Goal: Task Accomplishment & Management: Complete application form

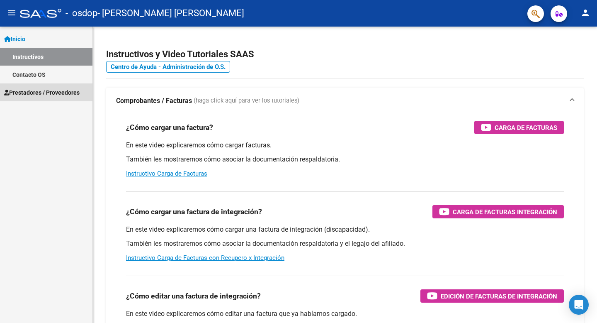
click at [29, 93] on span "Prestadores / Proveedores" at bounding box center [41, 92] width 75 height 9
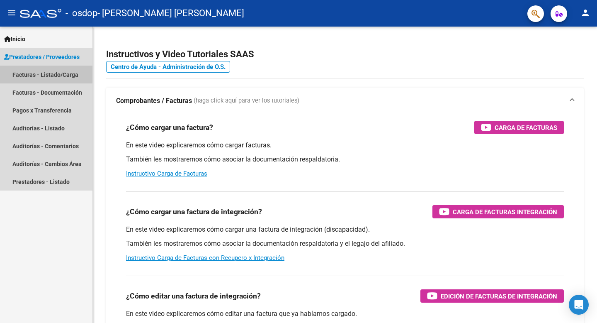
click at [29, 73] on link "Facturas - Listado/Carga" at bounding box center [46, 75] width 92 height 18
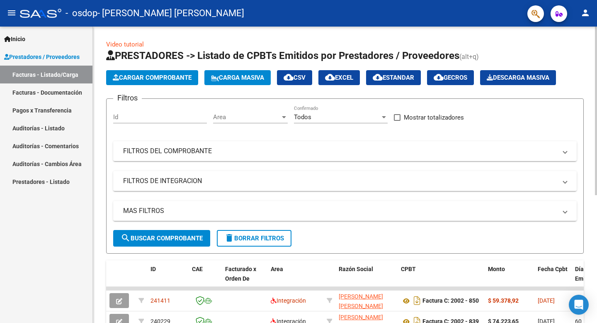
click at [589, 221] on div "Video tutorial PRESTADORES -> Listado de CPBTs Emitidos por Prestadores / Prove…" at bounding box center [345, 287] width 504 height 521
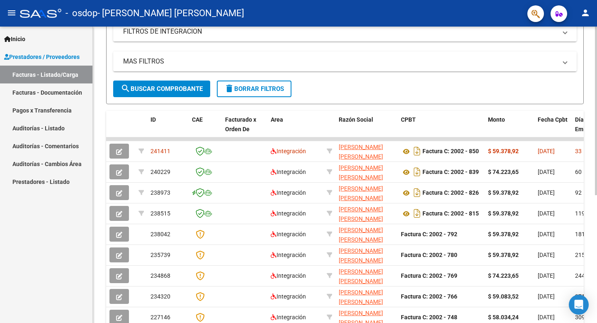
scroll to position [166, 0]
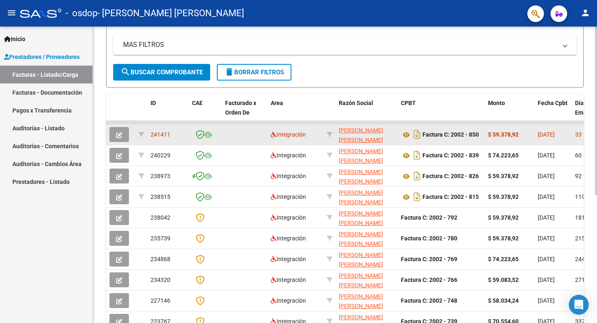
click at [157, 136] on span "241411" at bounding box center [161, 134] width 20 height 7
click at [535, 133] on datatable-body-cell "[DATE]" at bounding box center [553, 134] width 37 height 20
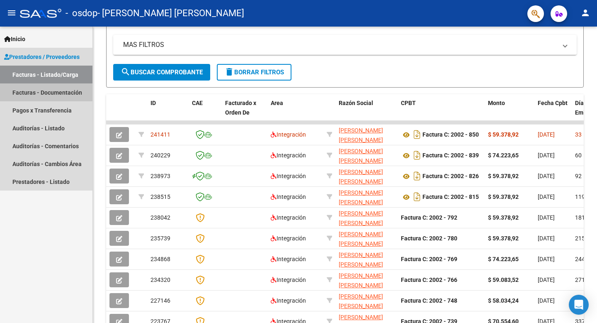
click at [43, 93] on link "Facturas - Documentación" at bounding box center [46, 92] width 92 height 18
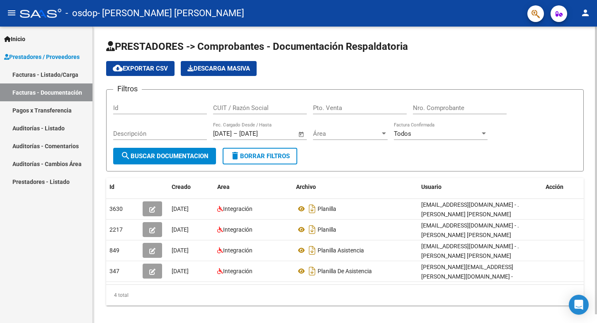
click at [169, 152] on span "search Buscar Documentacion" at bounding box center [165, 155] width 88 height 7
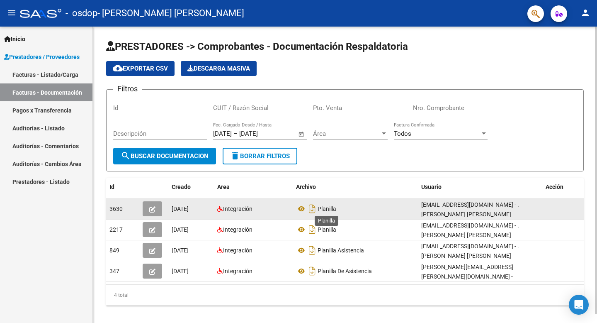
click at [328, 211] on span "Planilla" at bounding box center [327, 208] width 19 height 7
click at [144, 209] on button "button" at bounding box center [152, 208] width 19 height 15
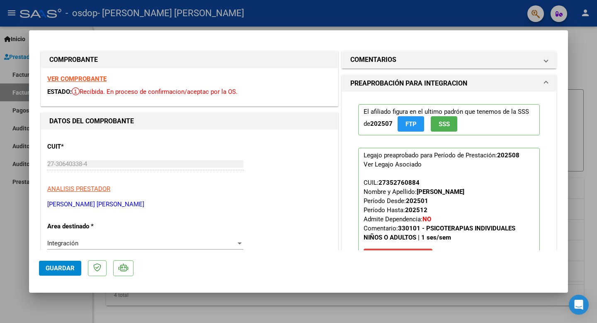
click at [494, 205] on p "Legajo preaprobado para Período de Prestación: 202508 Ver Legajo Asociado CUIL:…" at bounding box center [449, 207] width 182 height 119
click at [411, 54] on mat-expansion-panel-header "COMENTARIOS" at bounding box center [449, 59] width 214 height 17
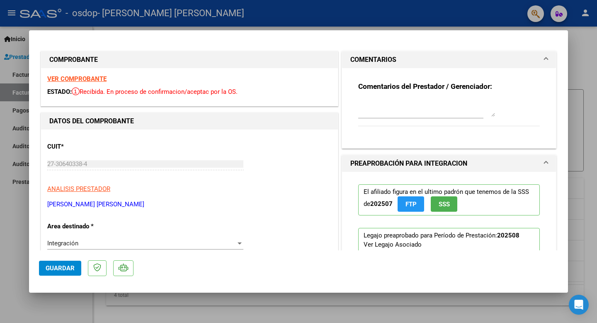
click at [550, 58] on mat-expansion-panel-header "COMENTARIOS" at bounding box center [449, 59] width 214 height 17
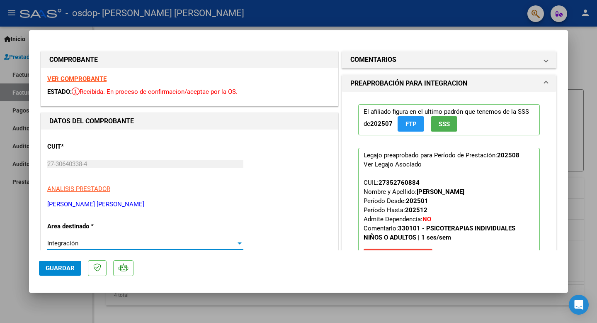
click at [78, 241] on div "Integración" at bounding box center [141, 242] width 189 height 7
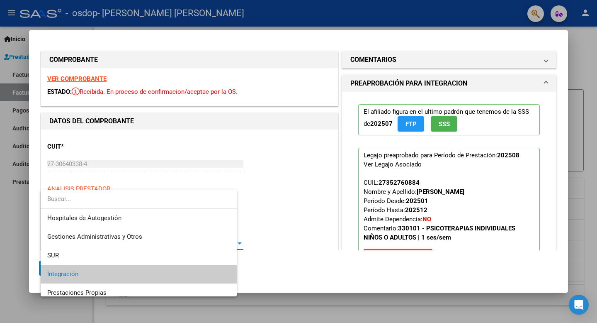
scroll to position [31, 0]
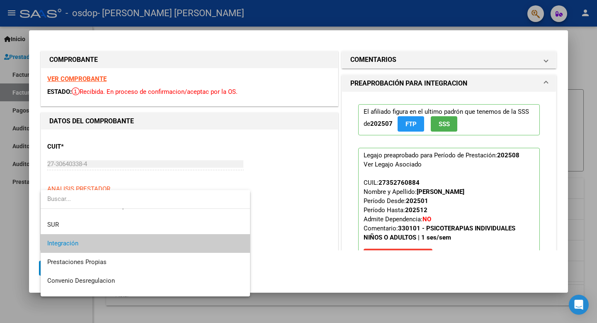
click at [160, 180] on div at bounding box center [298, 161] width 597 height 323
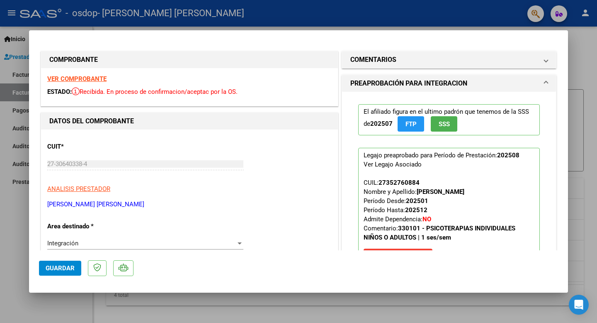
click at [77, 78] on strong "VER COMPROBANTE" at bounding box center [76, 78] width 59 height 7
click at [411, 122] on span "FTP" at bounding box center [411, 123] width 11 height 7
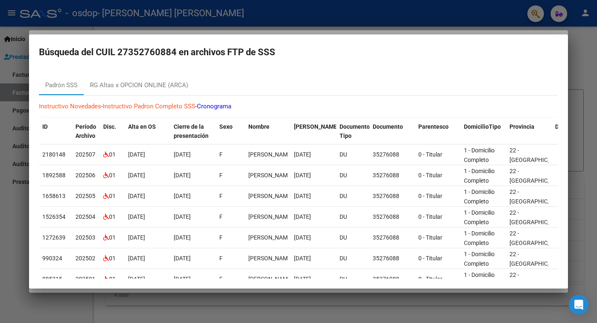
click at [579, 58] on div at bounding box center [298, 161] width 597 height 323
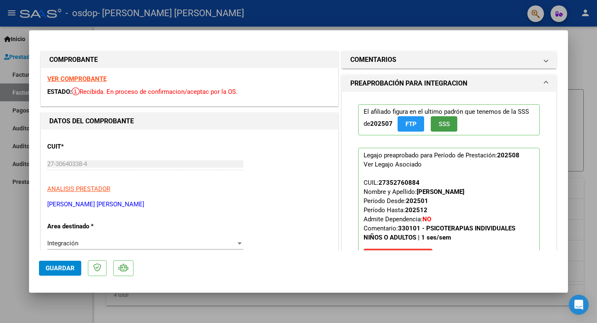
click at [442, 123] on span "SSS" at bounding box center [444, 123] width 11 height 7
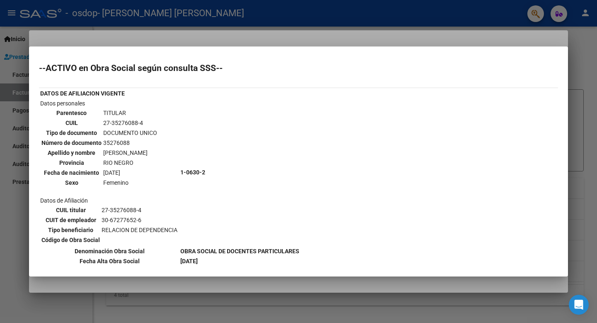
click at [295, 27] on div at bounding box center [298, 161] width 597 height 323
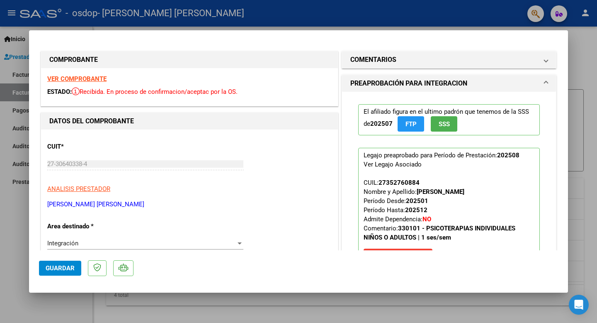
click at [594, 48] on div at bounding box center [298, 161] width 597 height 323
type input "$ 0,00"
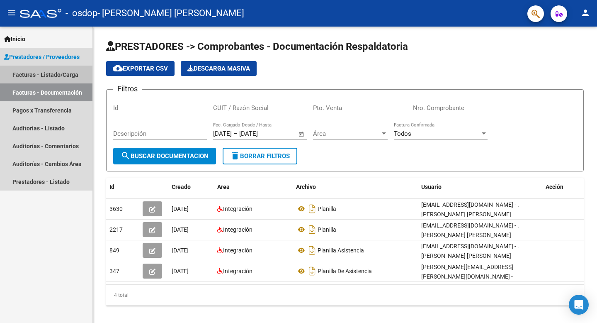
click at [50, 74] on link "Facturas - Listado/Carga" at bounding box center [46, 75] width 92 height 18
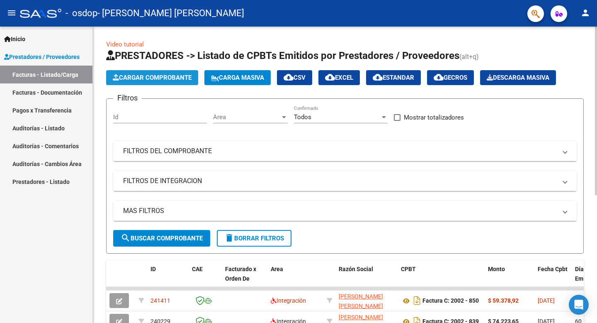
click at [163, 78] on span "Cargar Comprobante" at bounding box center [152, 77] width 79 height 7
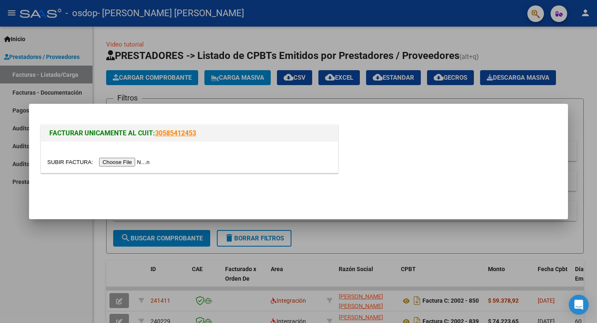
click at [185, 88] on div at bounding box center [298, 161] width 597 height 323
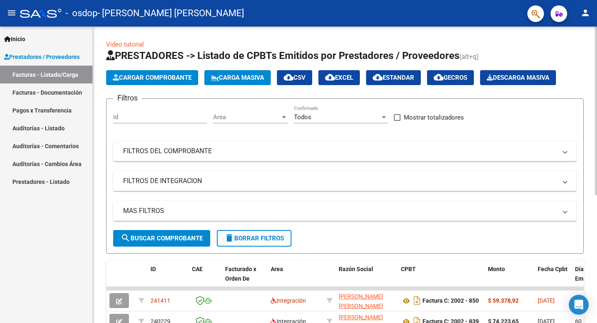
click at [586, 208] on div "Video tutorial PRESTADORES -> Listado de CPBTs Emitidos por Prestadores / Prove…" at bounding box center [345, 287] width 504 height 521
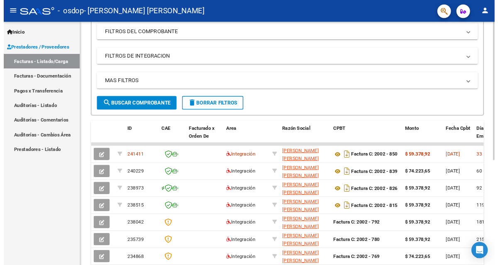
scroll to position [116, 0]
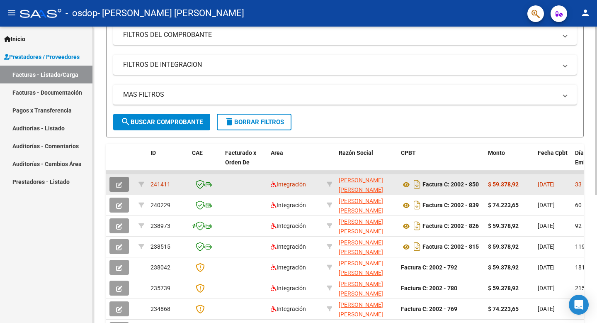
click at [120, 185] on icon "button" at bounding box center [119, 185] width 6 height 6
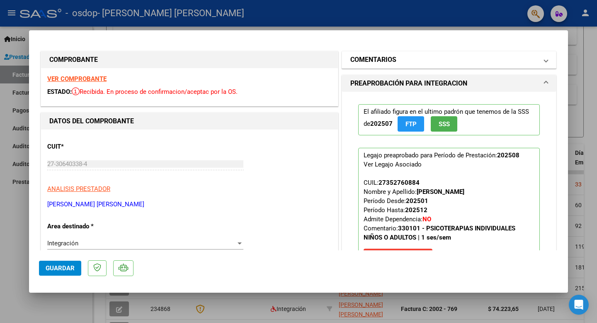
click at [545, 54] on mat-expansion-panel-header "COMENTARIOS" at bounding box center [449, 59] width 214 height 17
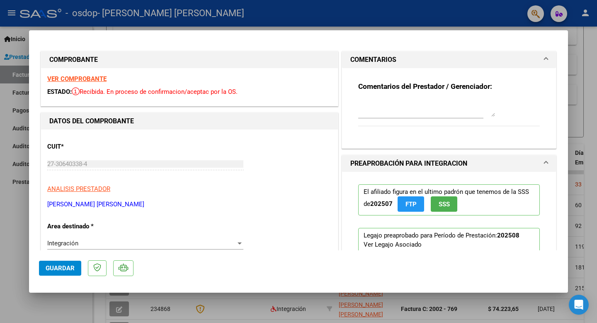
click at [404, 87] on strong "Comentarios del Prestador / Gerenciador:" at bounding box center [425, 86] width 134 height 8
click at [365, 121] on div at bounding box center [420, 112] width 125 height 28
click at [128, 127] on div "DATOS DEL COMPROBANTE" at bounding box center [189, 121] width 297 height 17
click at [63, 271] on button "Guardar" at bounding box center [60, 267] width 42 height 15
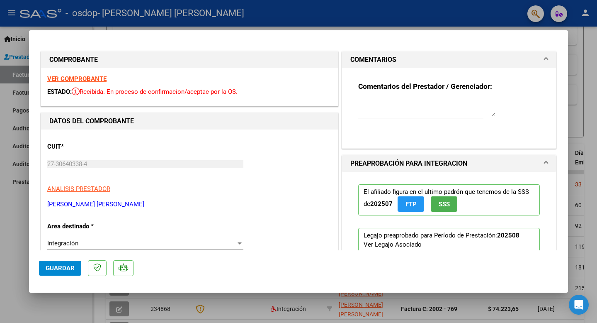
click at [546, 52] on mat-expansion-panel-header "COMENTARIOS" at bounding box center [449, 59] width 214 height 17
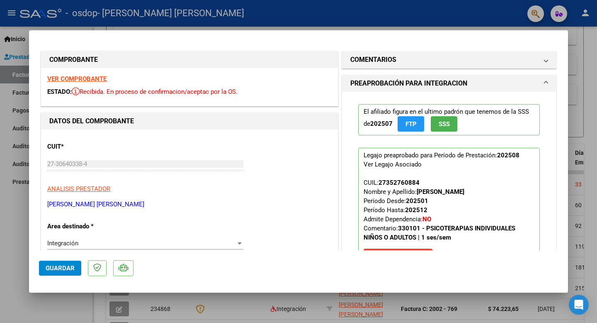
click at [390, 287] on mat-dialog-container "COMPROBANTE VER COMPROBANTE ESTADO: Recibida. En proceso de confirmacion/acepta…" at bounding box center [298, 161] width 539 height 262
click at [7, 119] on div at bounding box center [298, 161] width 597 height 323
type input "$ 0,00"
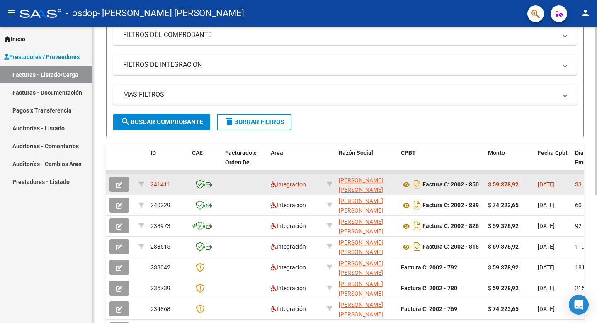
click at [526, 184] on div "$ 59.378,92" at bounding box center [509, 185] width 43 height 10
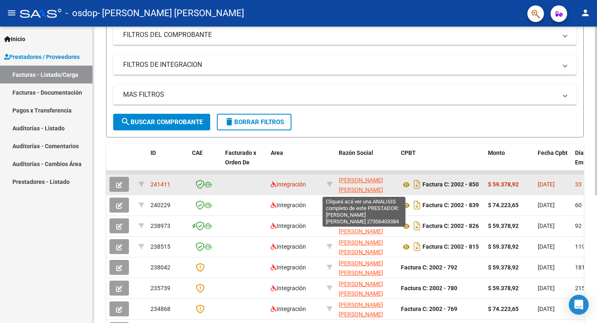
click at [350, 180] on span "[PERSON_NAME] [PERSON_NAME]" at bounding box center [361, 185] width 44 height 16
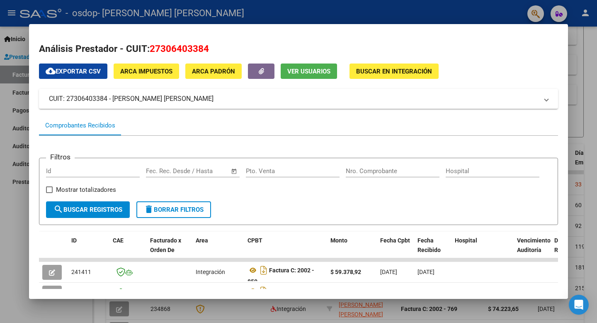
click at [95, 127] on div "Comprobantes Recibidos" at bounding box center [80, 126] width 70 height 10
click at [592, 59] on div at bounding box center [298, 161] width 597 height 323
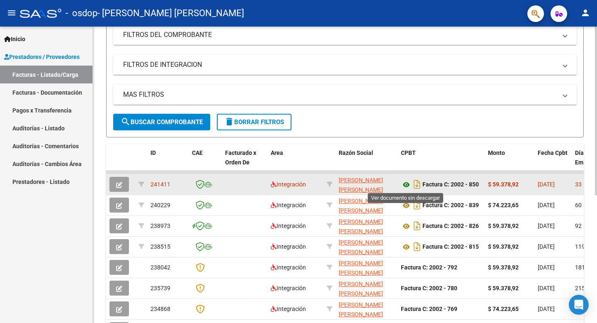
click at [406, 184] on icon at bounding box center [406, 185] width 11 height 10
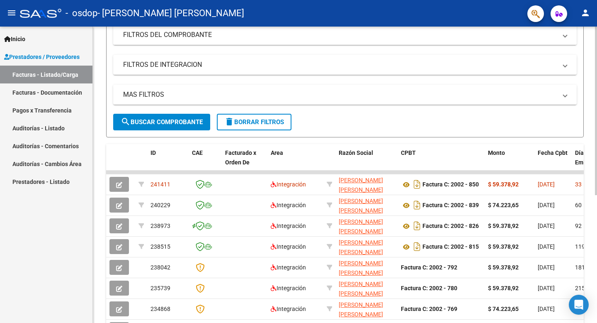
click at [200, 32] on mat-panel-title "FILTROS DEL COMPROBANTE" at bounding box center [340, 34] width 434 height 9
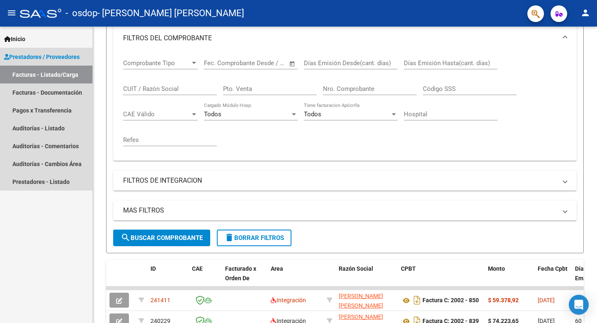
click at [59, 56] on span "Prestadores / Proveedores" at bounding box center [41, 56] width 75 height 9
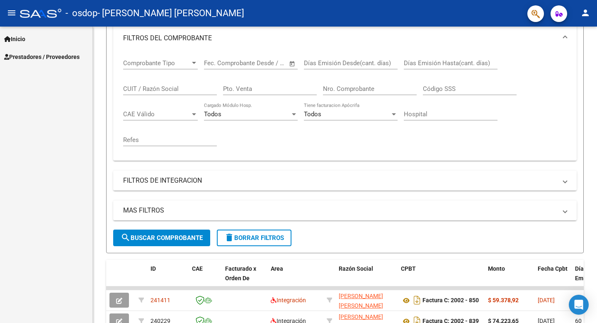
click at [59, 56] on span "Prestadores / Proveedores" at bounding box center [41, 56] width 75 height 9
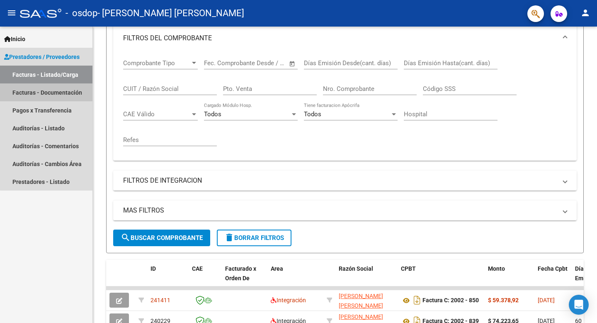
click at [50, 91] on link "Facturas - Documentación" at bounding box center [46, 92] width 92 height 18
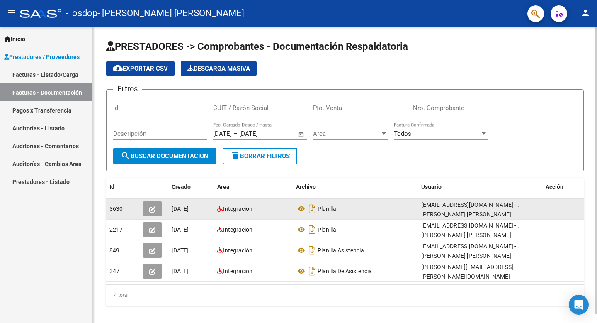
click at [114, 212] on span "3630" at bounding box center [115, 208] width 13 height 7
